Goal: Find specific page/section: Find specific page/section

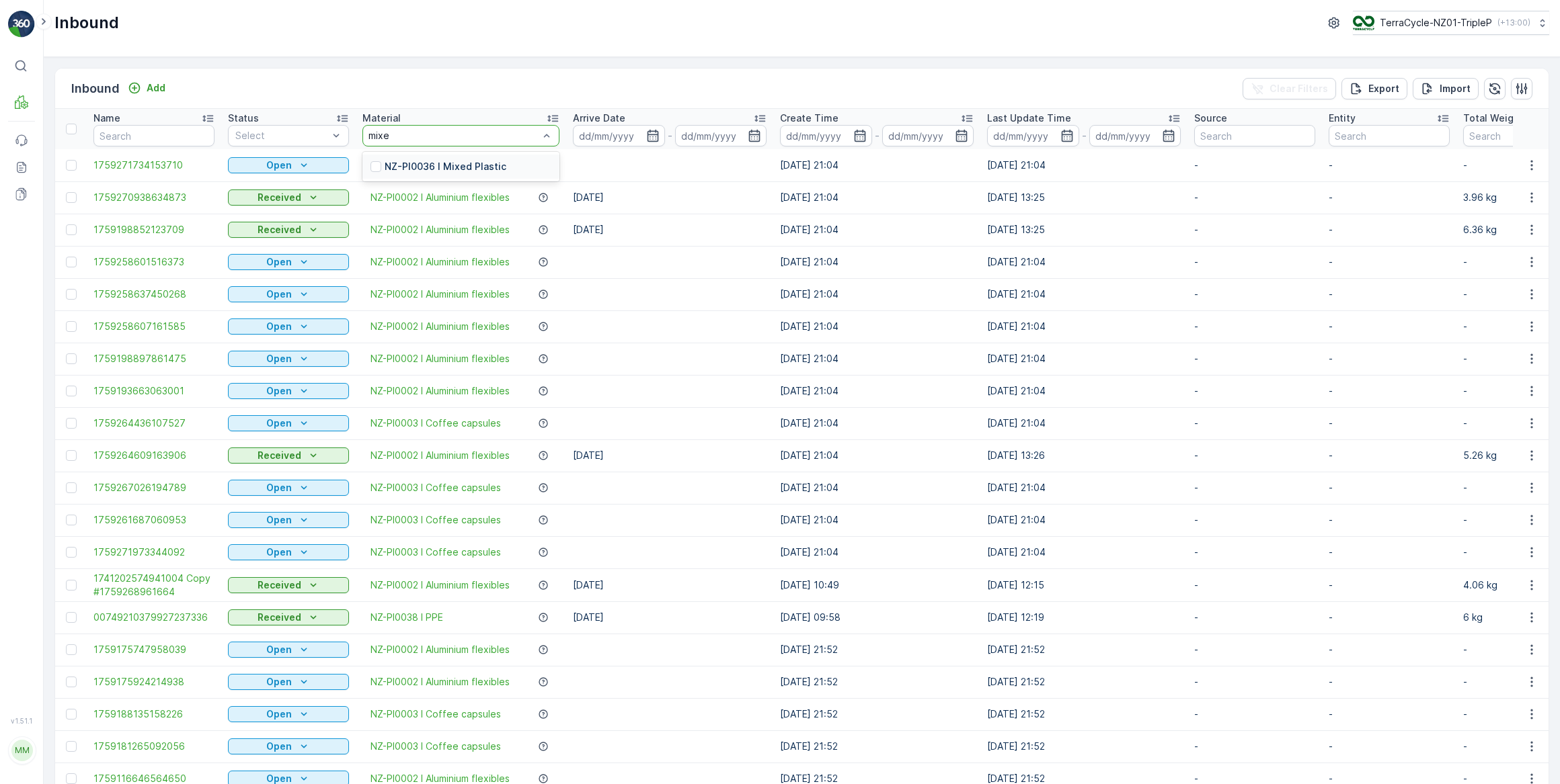
type input "mixed"
click at [459, 169] on p "NZ-PI0036 I Mixed Plastic" at bounding box center [445, 166] width 122 height 14
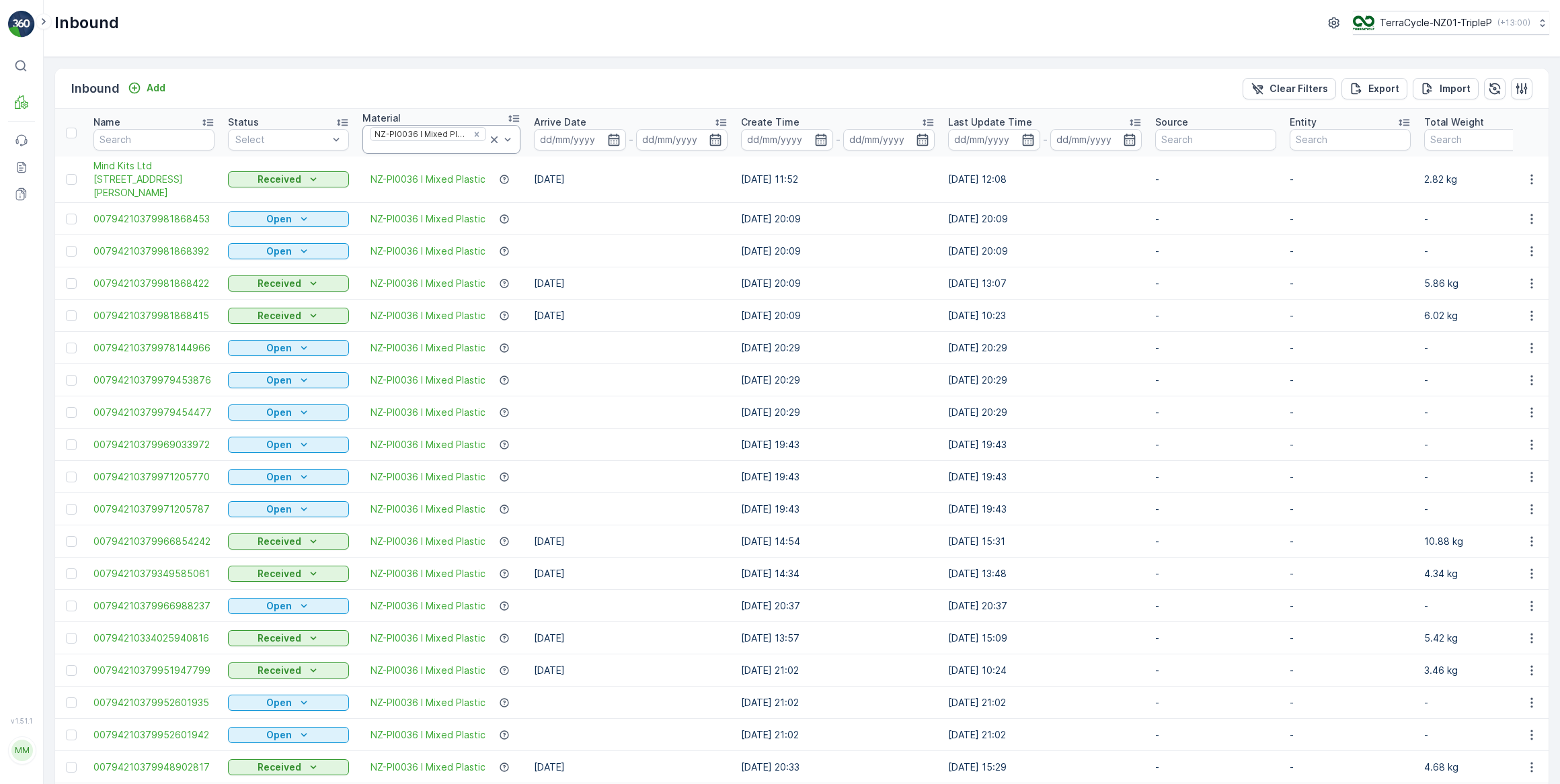
click at [494, 139] on icon at bounding box center [494, 139] width 7 height 7
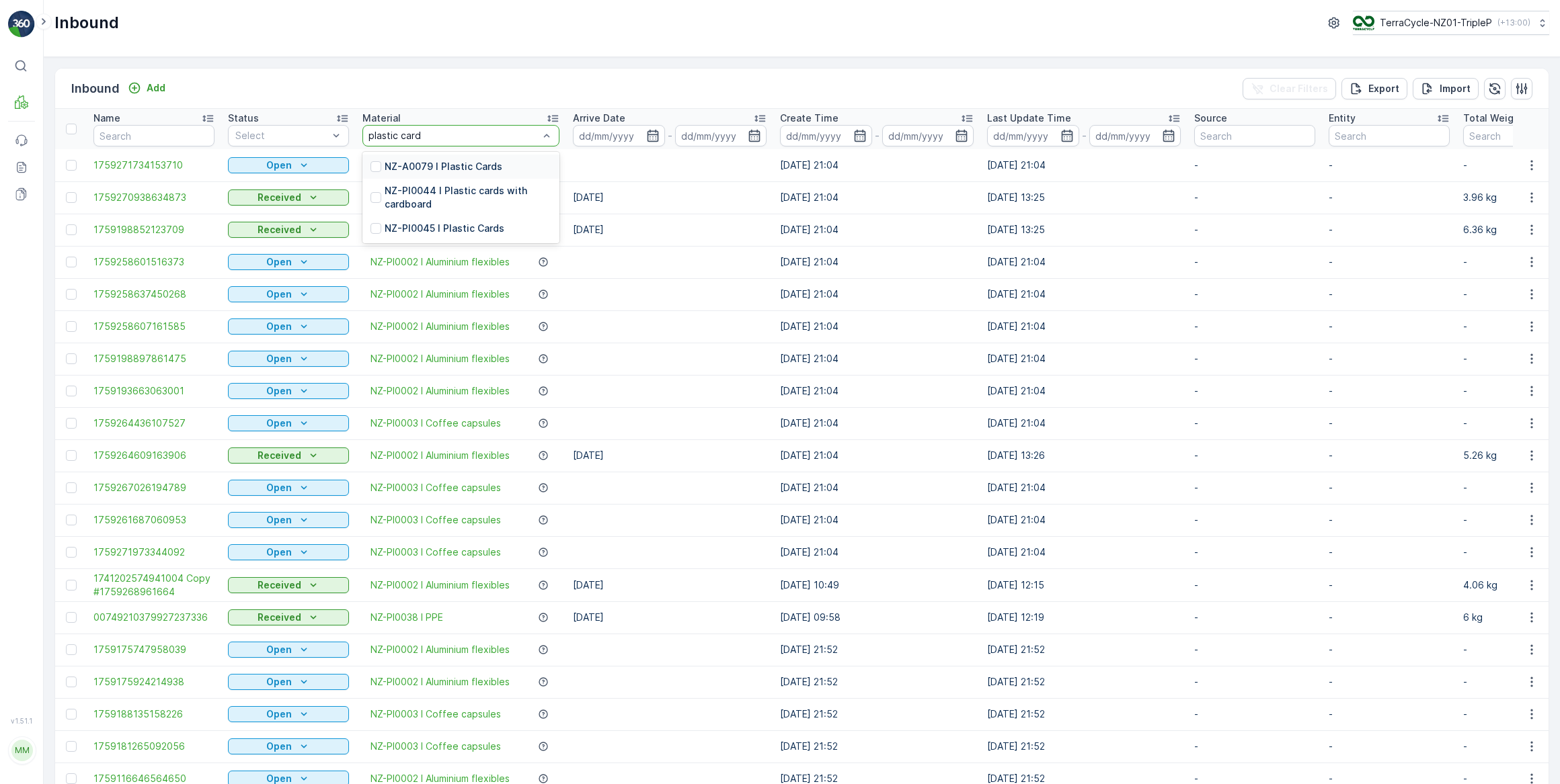
type input "plastic cards"
click at [502, 191] on p "NZ-PI0044 I Plastic cards with cardboard" at bounding box center [468, 197] width 167 height 27
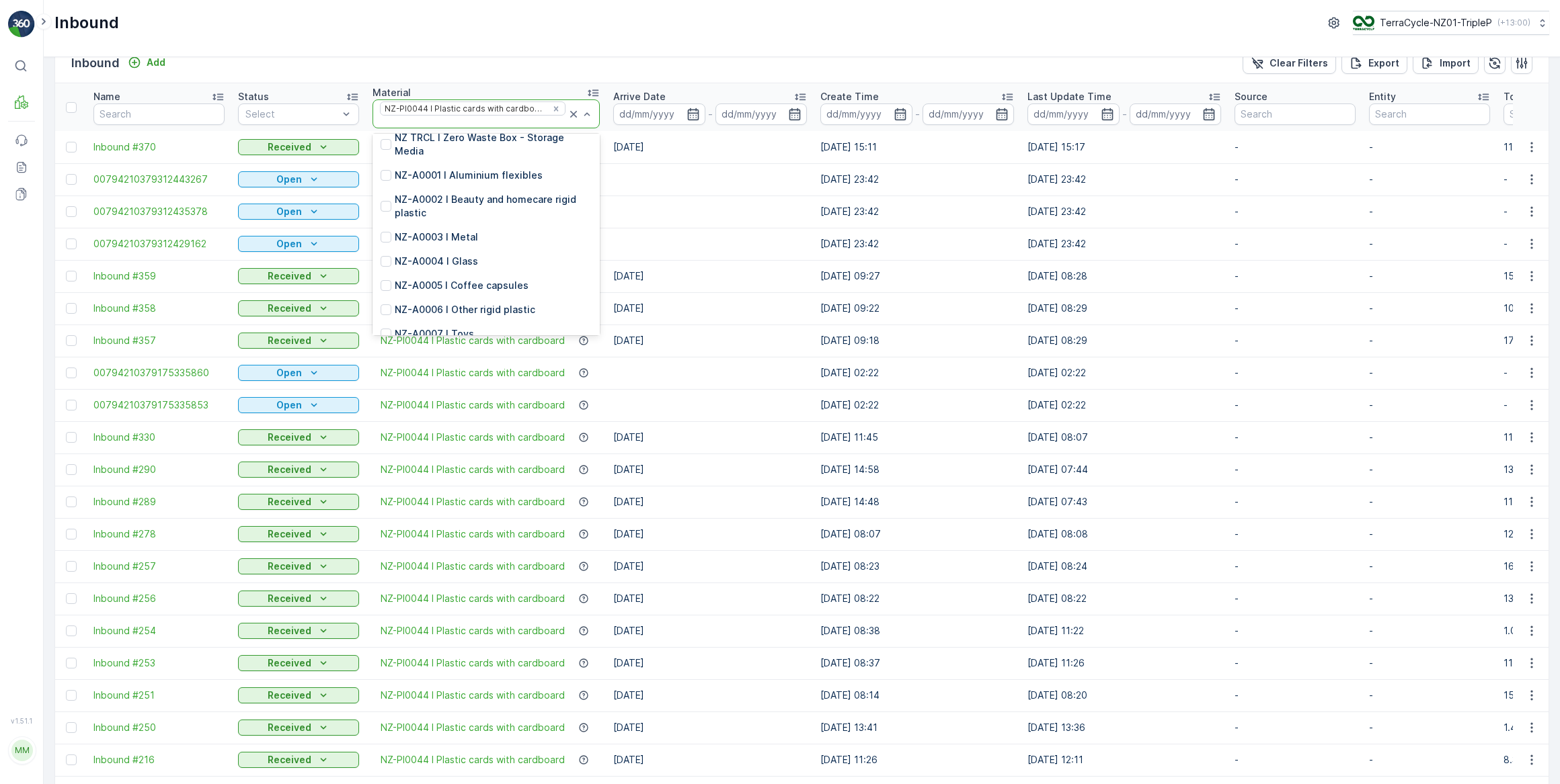
scroll to position [183, 0]
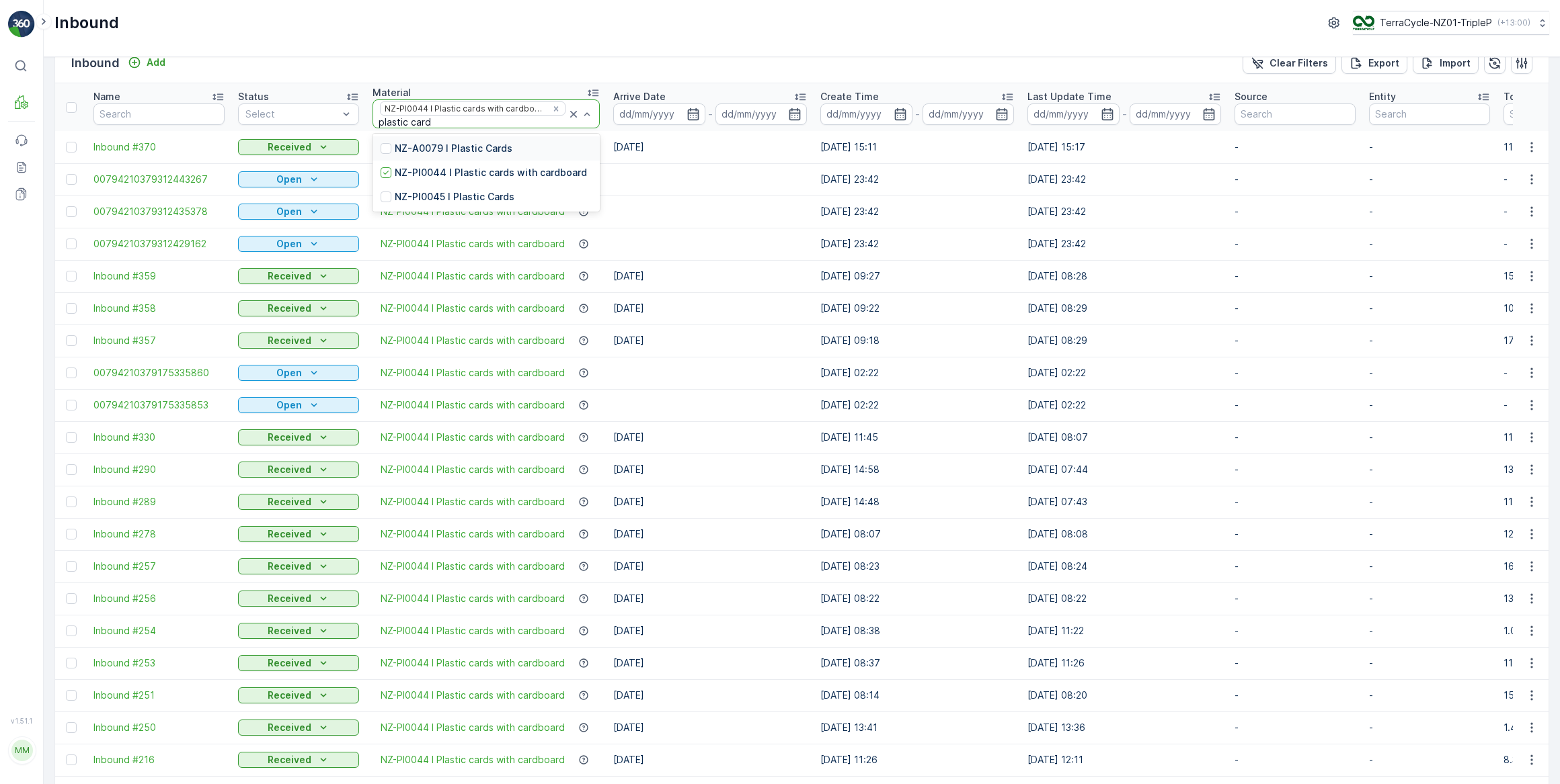
type input "plastic cards"
click at [490, 196] on p "NZ-PI0045 I Plastic Cards" at bounding box center [455, 197] width 120 height 14
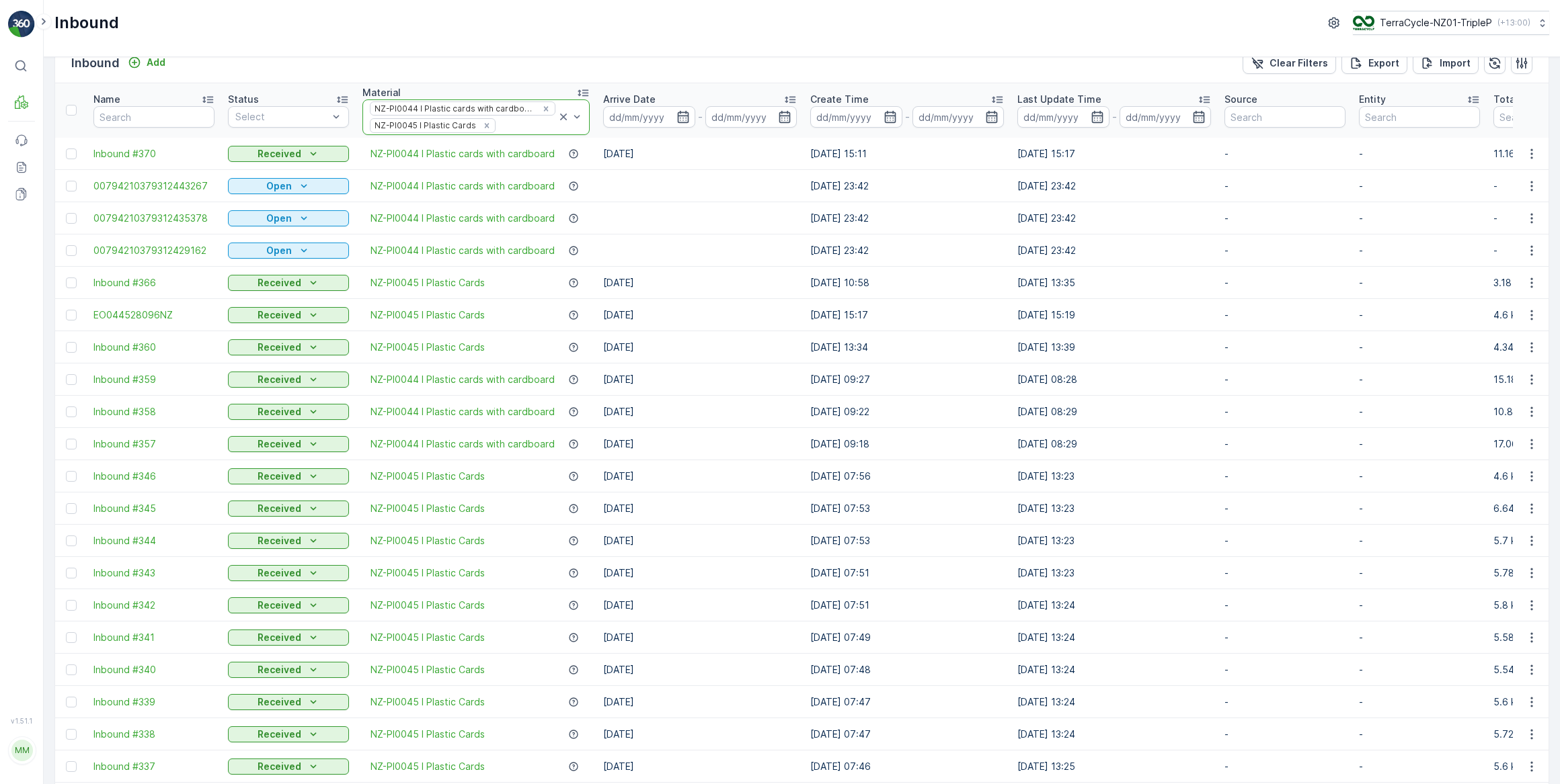
click at [565, 118] on icon at bounding box center [563, 116] width 7 height 7
